Goal: Transaction & Acquisition: Book appointment/travel/reservation

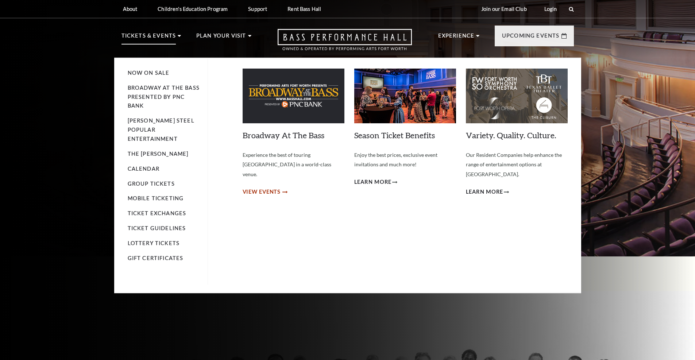
click at [286, 191] on icon at bounding box center [284, 192] width 5 height 3
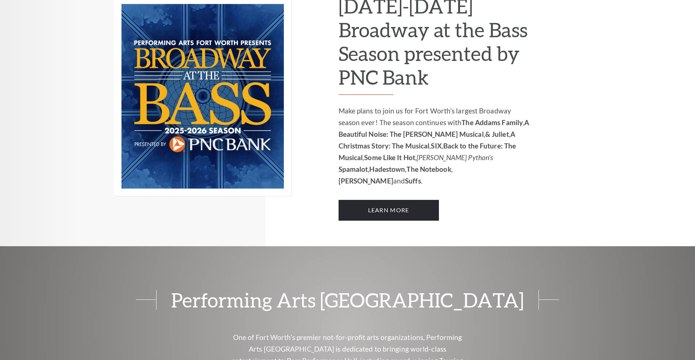
scroll to position [219, 0]
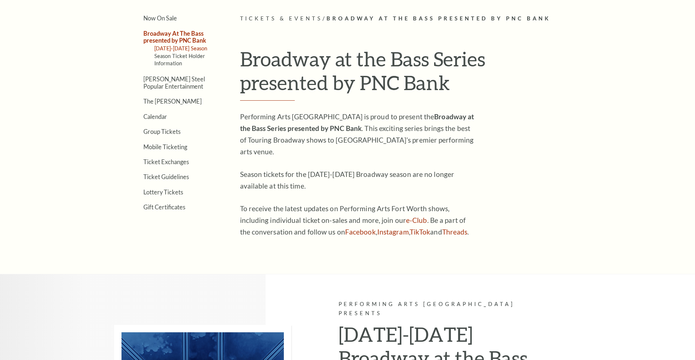
click at [172, 48] on link "[DATE]-[DATE] Season" at bounding box center [180, 48] width 53 height 6
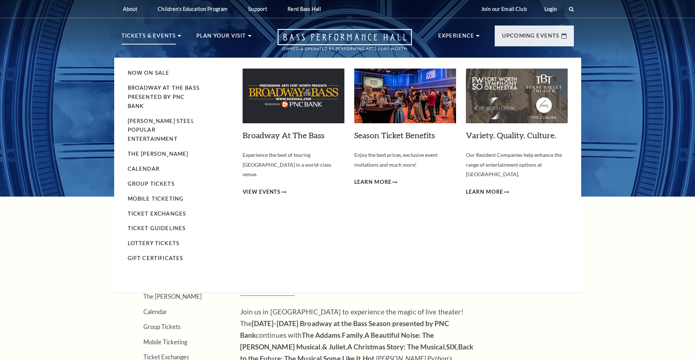
scroll to position [36, 0]
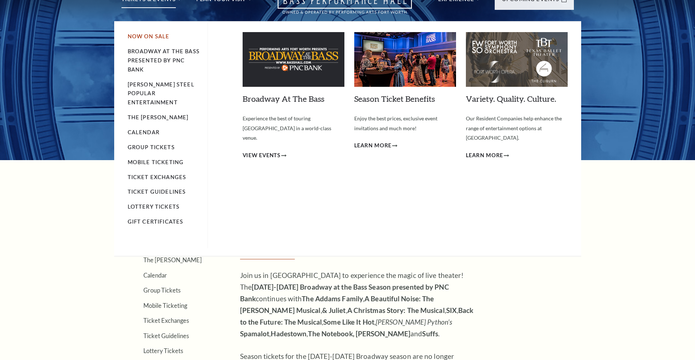
click at [154, 37] on link "Now On Sale" at bounding box center [149, 36] width 42 height 6
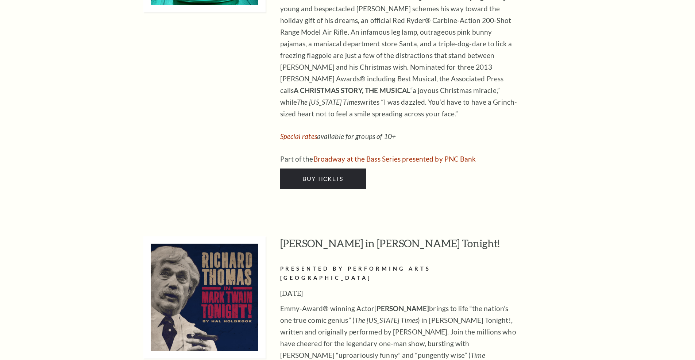
scroll to position [2626, 0]
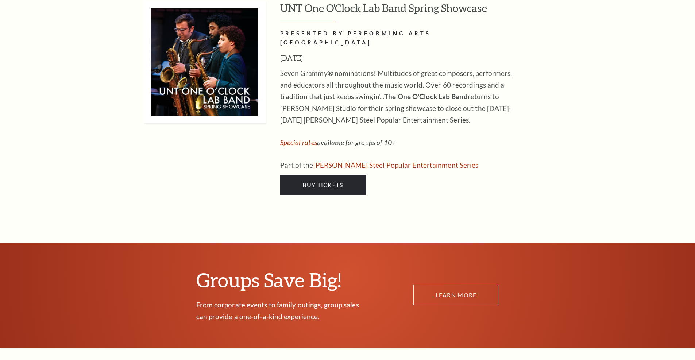
scroll to position [3099, 0]
